Goal: Information Seeking & Learning: Compare options

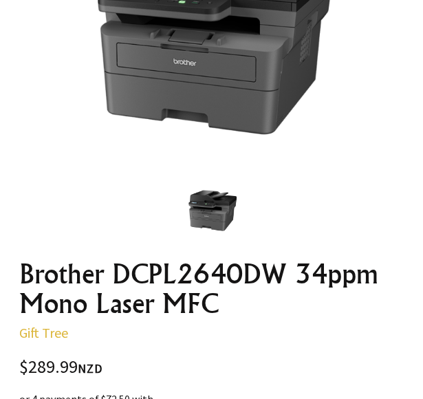
scroll to position [413, 0]
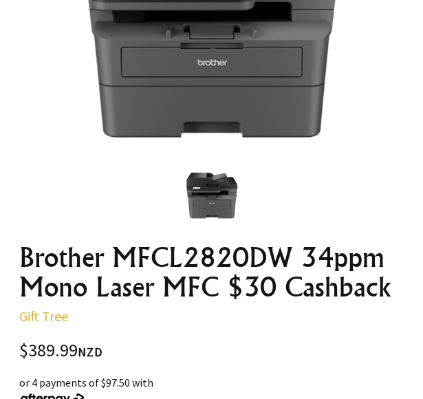
scroll to position [413, 0]
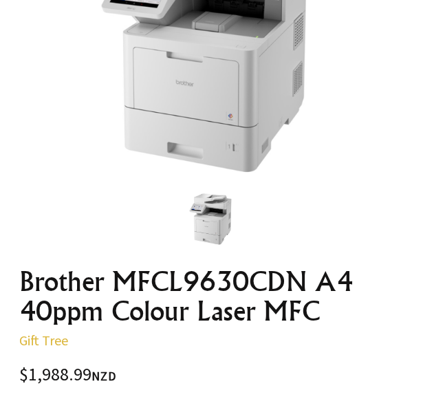
scroll to position [275, 0]
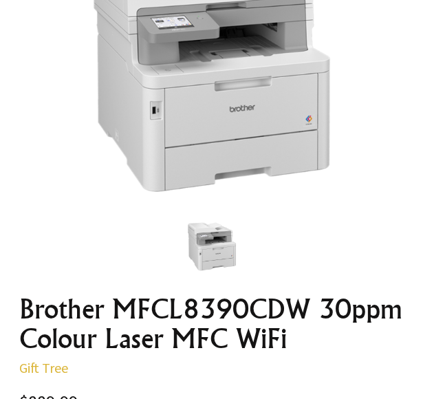
scroll to position [138, 0]
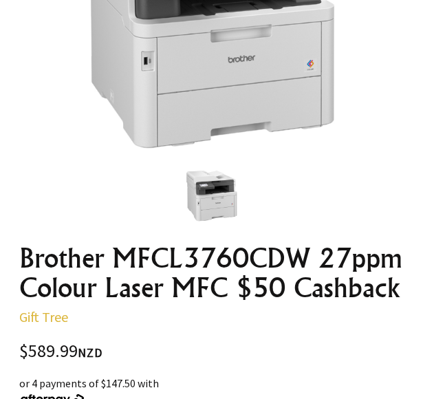
scroll to position [344, 0]
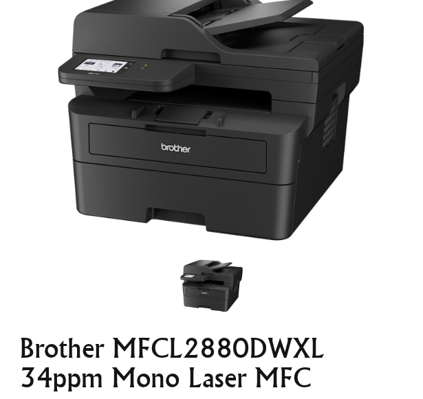
scroll to position [413, 0]
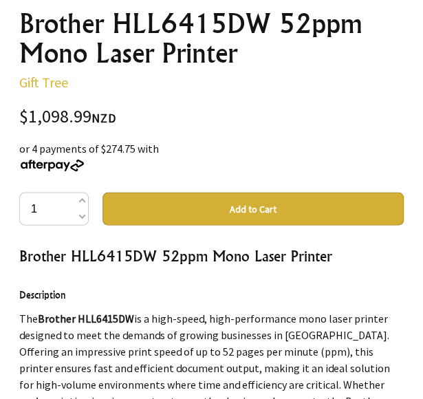
scroll to position [482, 0]
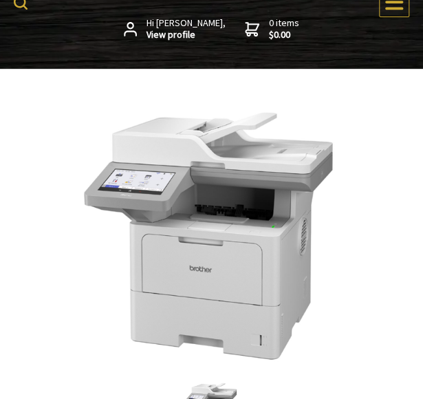
scroll to position [69, 0]
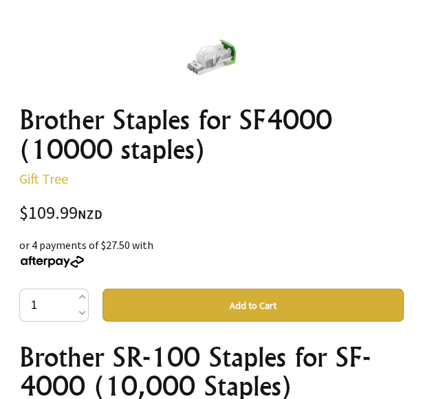
scroll to position [482, 0]
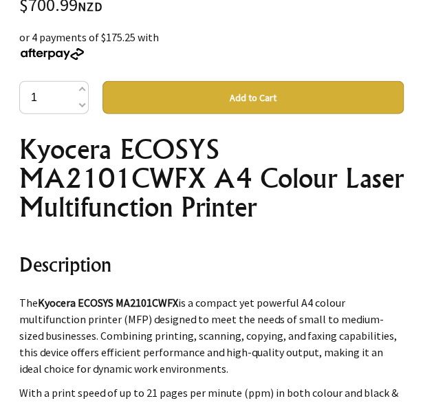
scroll to position [688, 0]
